Goal: Transaction & Acquisition: Download file/media

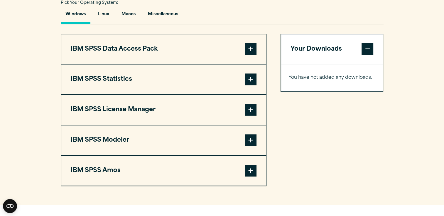
scroll to position [440, 0]
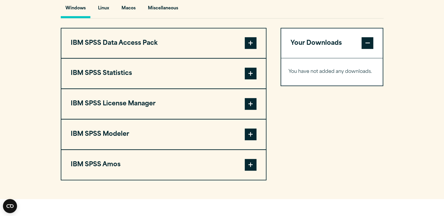
click at [258, 85] on button "IBM SPSS Statistics" at bounding box center [163, 74] width 204 height 30
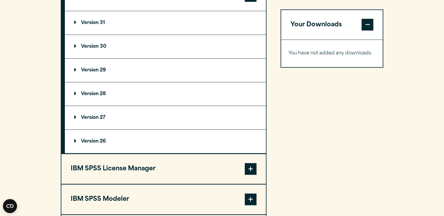
scroll to position [528, 0]
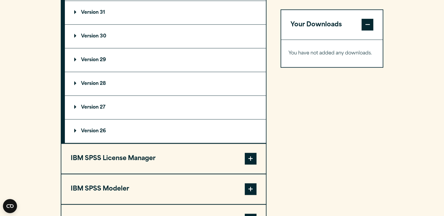
click at [114, 48] on summary "Version 30" at bounding box center [165, 36] width 201 height 23
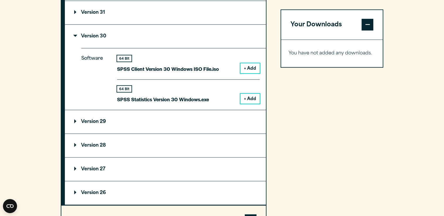
click at [247, 104] on button "+ Add" at bounding box center [249, 99] width 19 height 10
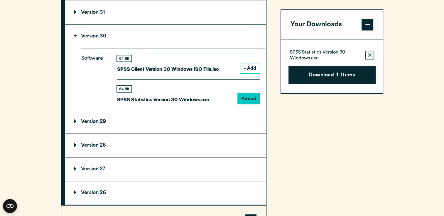
click at [336, 74] on button "Download 1 Items" at bounding box center [331, 75] width 87 height 18
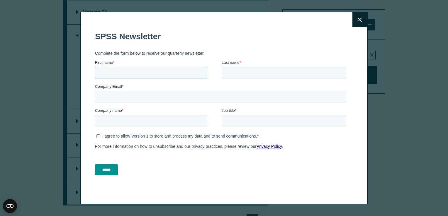
click at [164, 75] on input "First name *" at bounding box center [151, 73] width 112 height 12
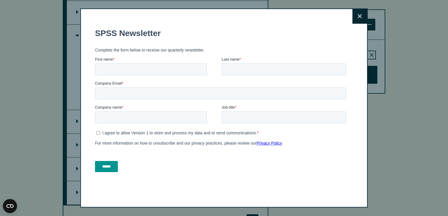
drag, startPoint x: 344, startPoint y: 204, endPoint x: 252, endPoint y: 181, distance: 95.0
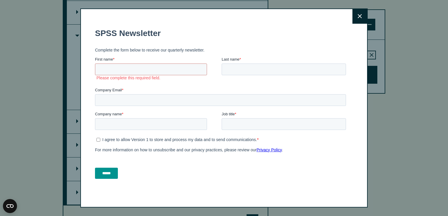
click at [353, 17] on button "Close" at bounding box center [360, 16] width 15 height 15
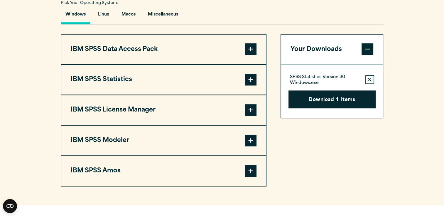
scroll to position [440, 0]
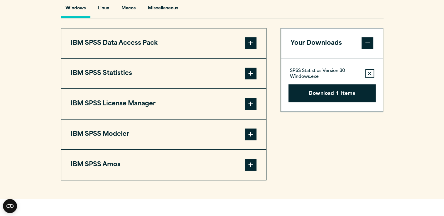
click at [242, 117] on button "IBM SPSS License Manager" at bounding box center [163, 104] width 204 height 30
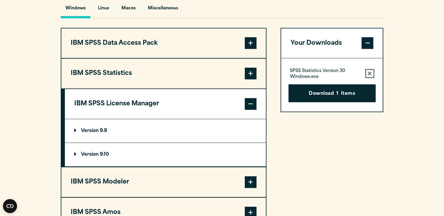
click at [250, 110] on span at bounding box center [251, 104] width 12 height 12
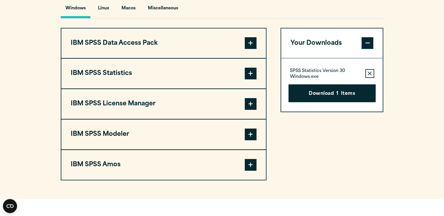
click at [243, 53] on button "IBM SPSS Data Access Pack" at bounding box center [163, 43] width 204 height 30
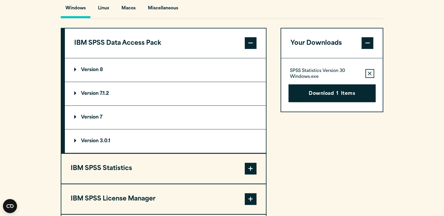
click at [250, 49] on span at bounding box center [251, 43] width 12 height 12
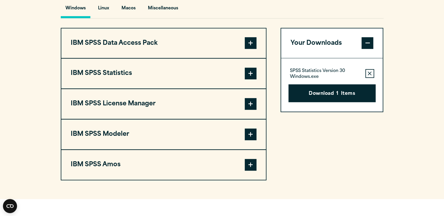
click at [236, 86] on button "IBM SPSS Statistics" at bounding box center [163, 74] width 204 height 30
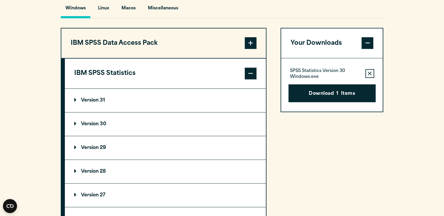
click at [89, 133] on summary "Version 30" at bounding box center [165, 124] width 201 height 23
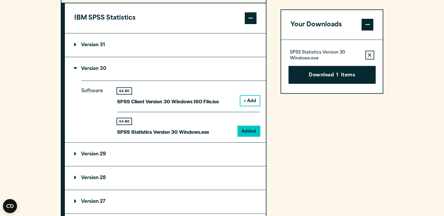
scroll to position [499, 0]
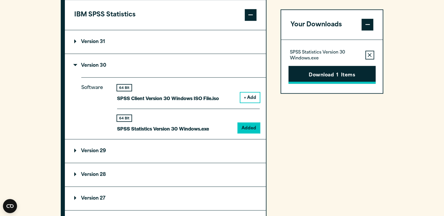
click at [324, 77] on button "Download 1 Items" at bounding box center [331, 75] width 87 height 18
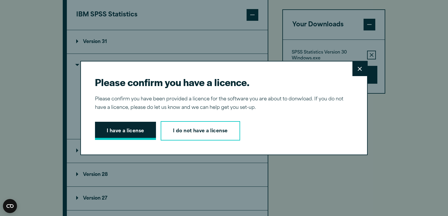
click at [134, 137] on button "I have a license" at bounding box center [125, 131] width 61 height 18
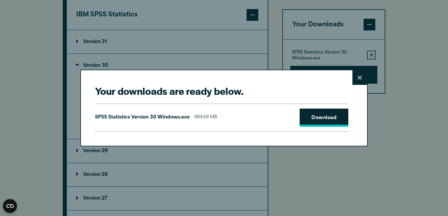
click at [343, 121] on link "Download" at bounding box center [324, 118] width 49 height 18
click at [357, 75] on button "Close" at bounding box center [360, 77] width 15 height 15
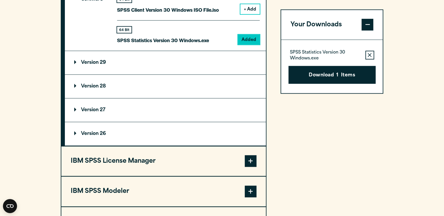
scroll to position [587, 0]
